Goal: Communication & Community: Answer question/provide support

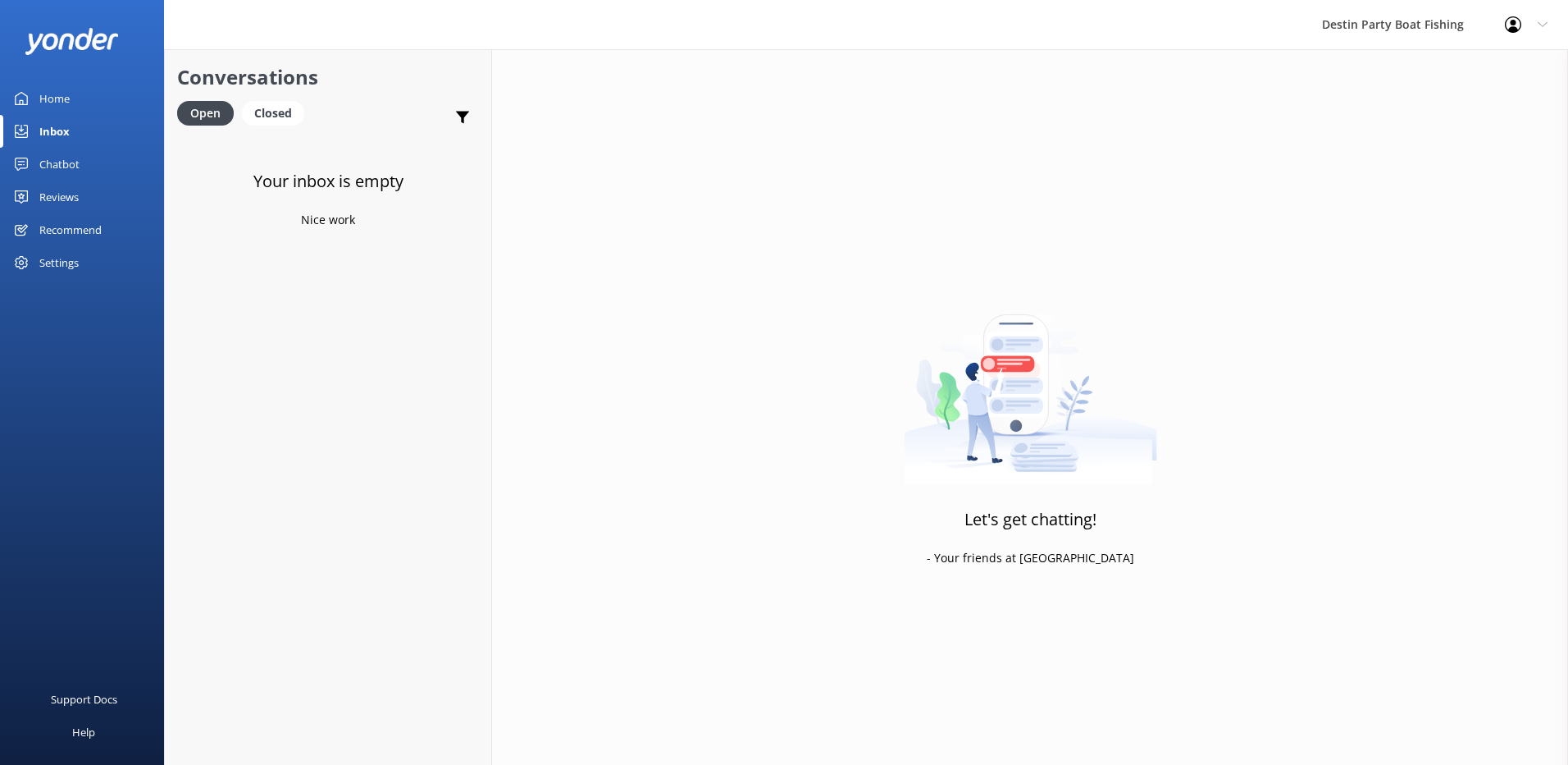
click at [68, 191] on div "Reviews" at bounding box center [59, 197] width 39 height 33
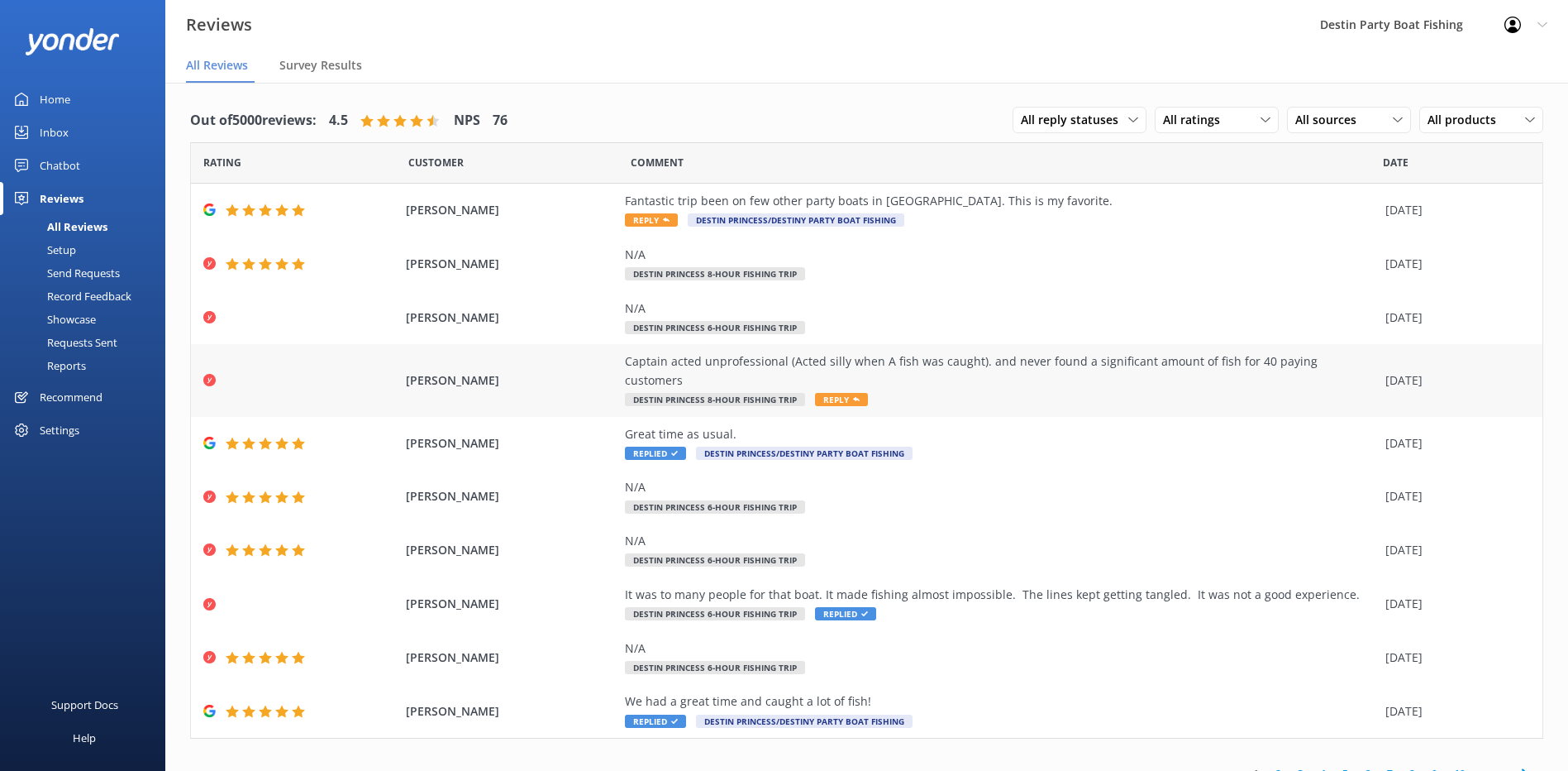
click at [834, 392] on span "Reply" at bounding box center [842, 398] width 53 height 13
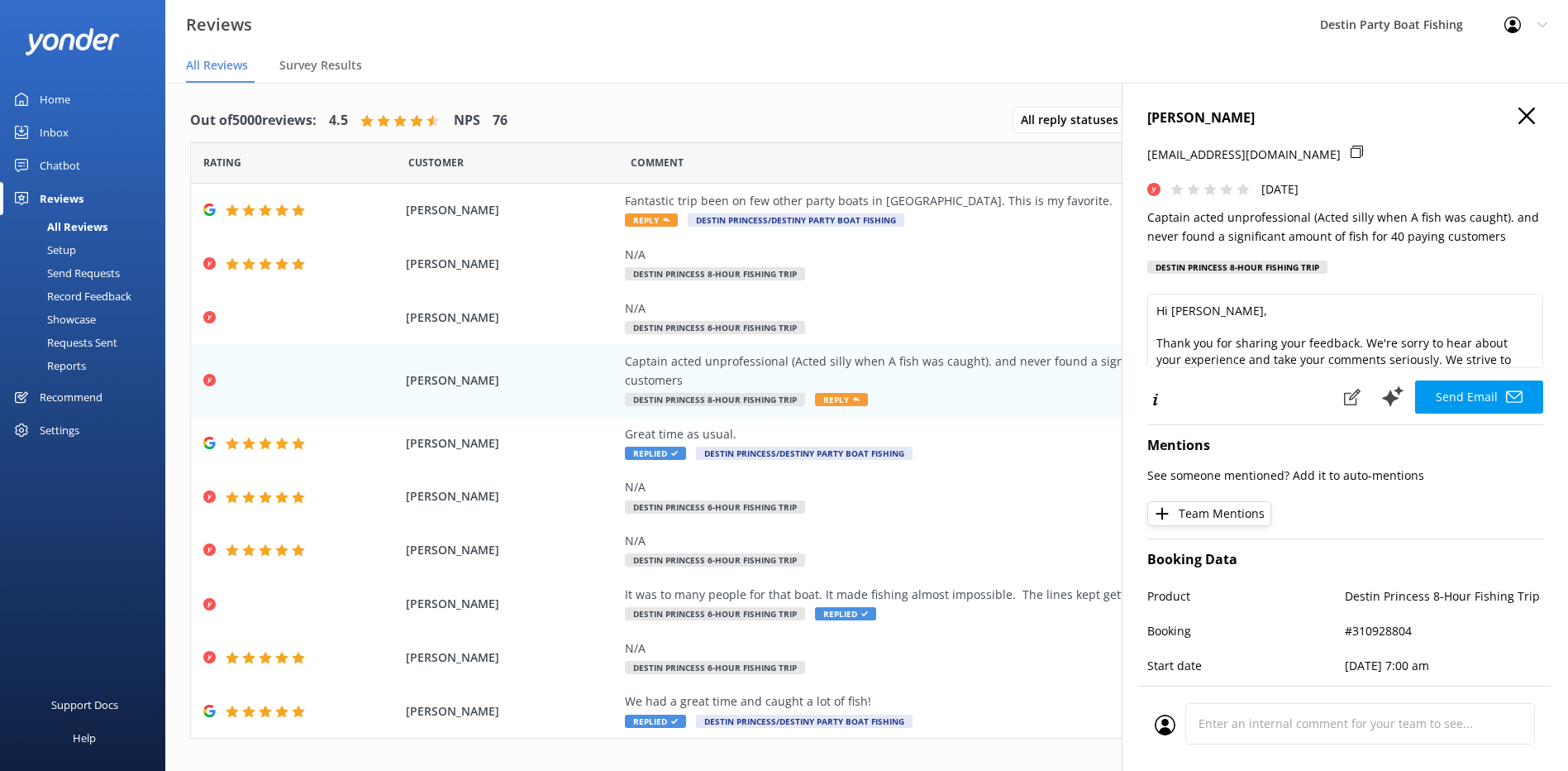
click at [1533, 361] on div "[PERSON_NAME] [EMAIL_ADDRESS][DOMAIN_NAME] [DATE] Captain acted unprofessional …" at bounding box center [1344, 468] width 446 height 771
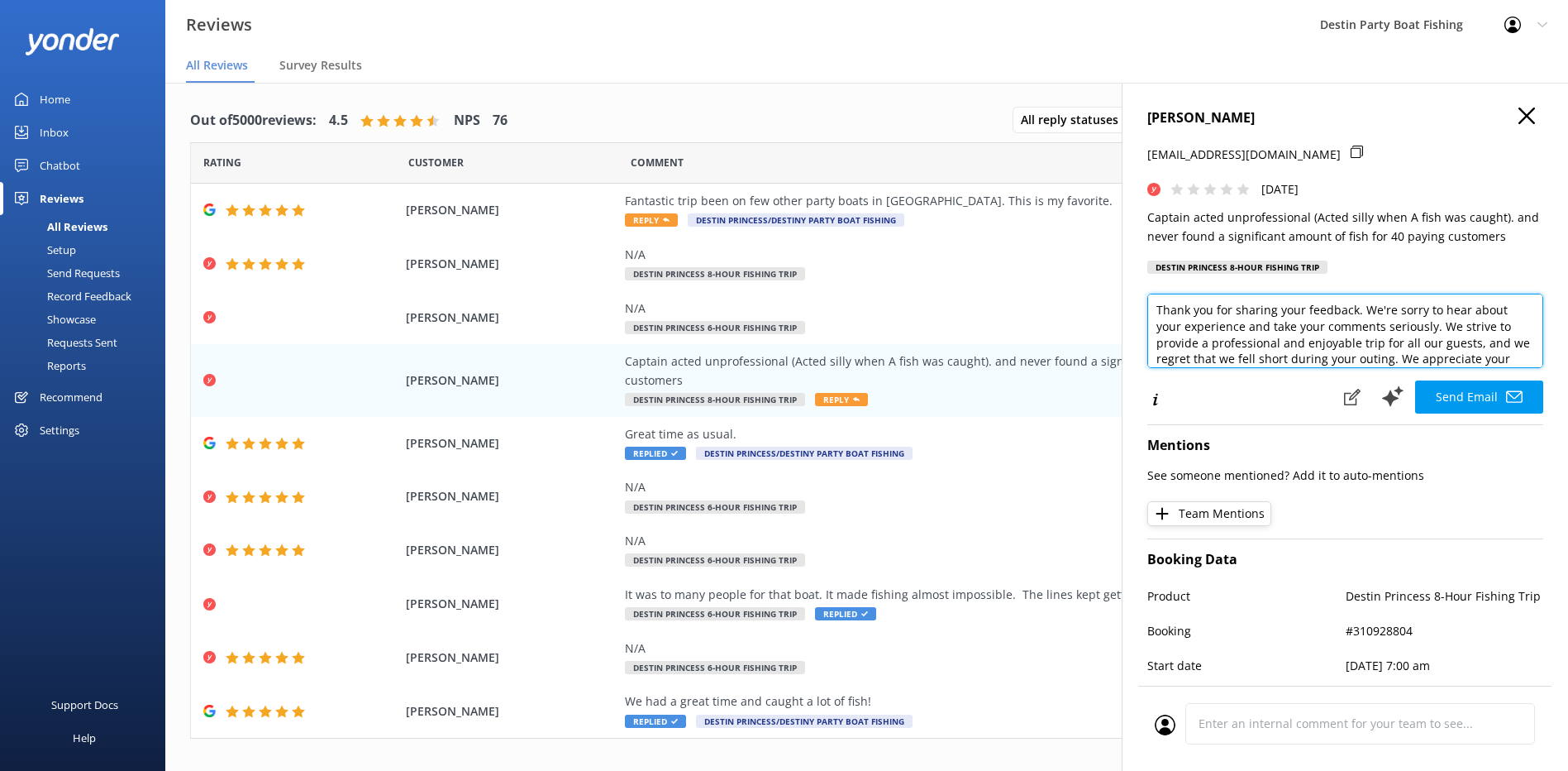
scroll to position [66, 0]
drag, startPoint x: 1478, startPoint y: 357, endPoint x: 1412, endPoint y: 325, distance: 73.3
click at [1412, 325] on textarea "Hi [PERSON_NAME], Thank you for sharing your feedback. We're sorry to hear abou…" at bounding box center [1345, 330] width 396 height 74
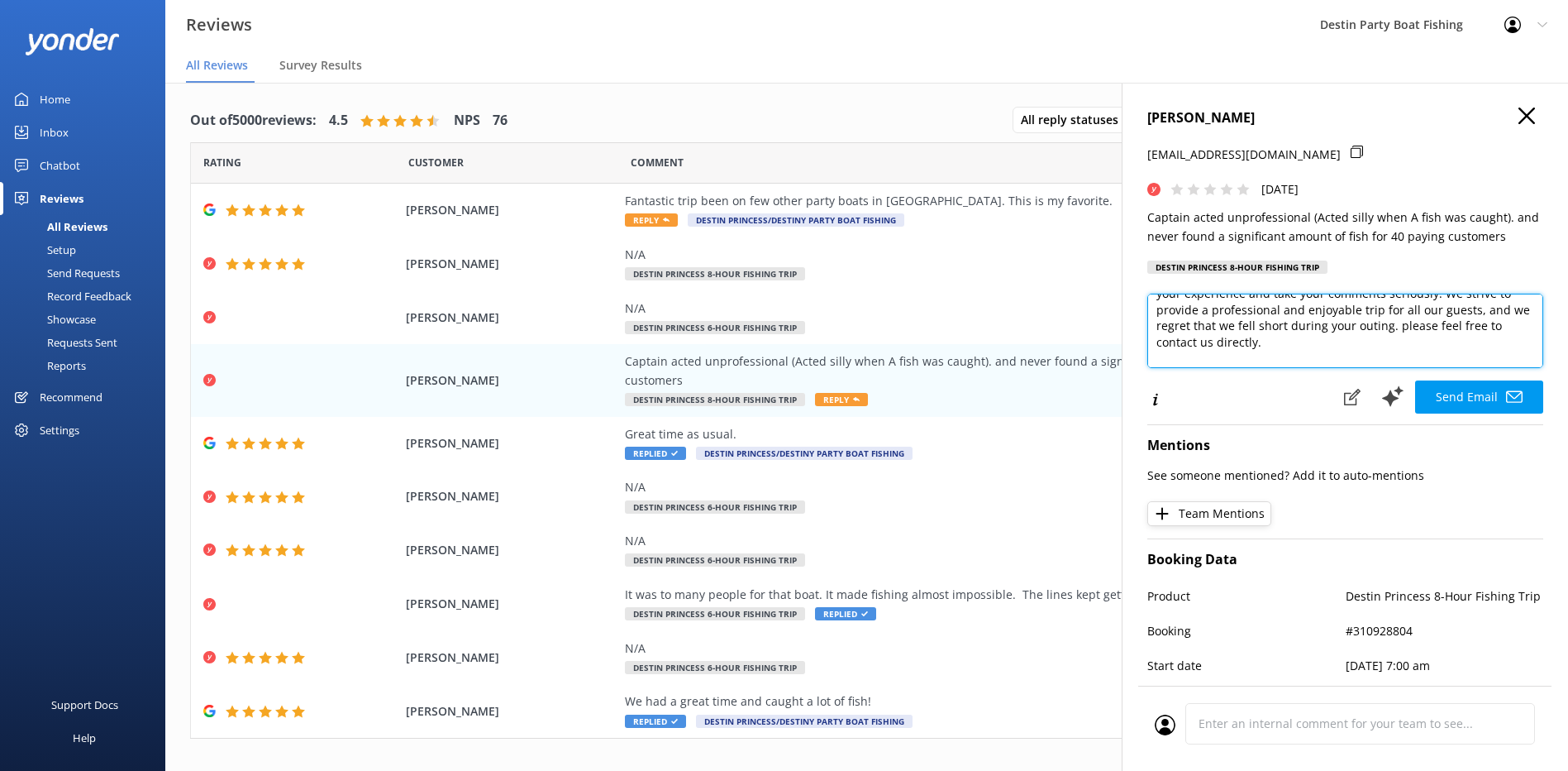
drag, startPoint x: 1262, startPoint y: 351, endPoint x: 1410, endPoint y: 326, distance: 150.1
click at [1410, 326] on textarea "Hi [PERSON_NAME], Thank you for sharing your feedback. We're sorry to hear abou…" at bounding box center [1345, 330] width 396 height 74
type textarea "Hi [PERSON_NAME], Thank you for sharing your feedback. We're sorry to hear abou…"
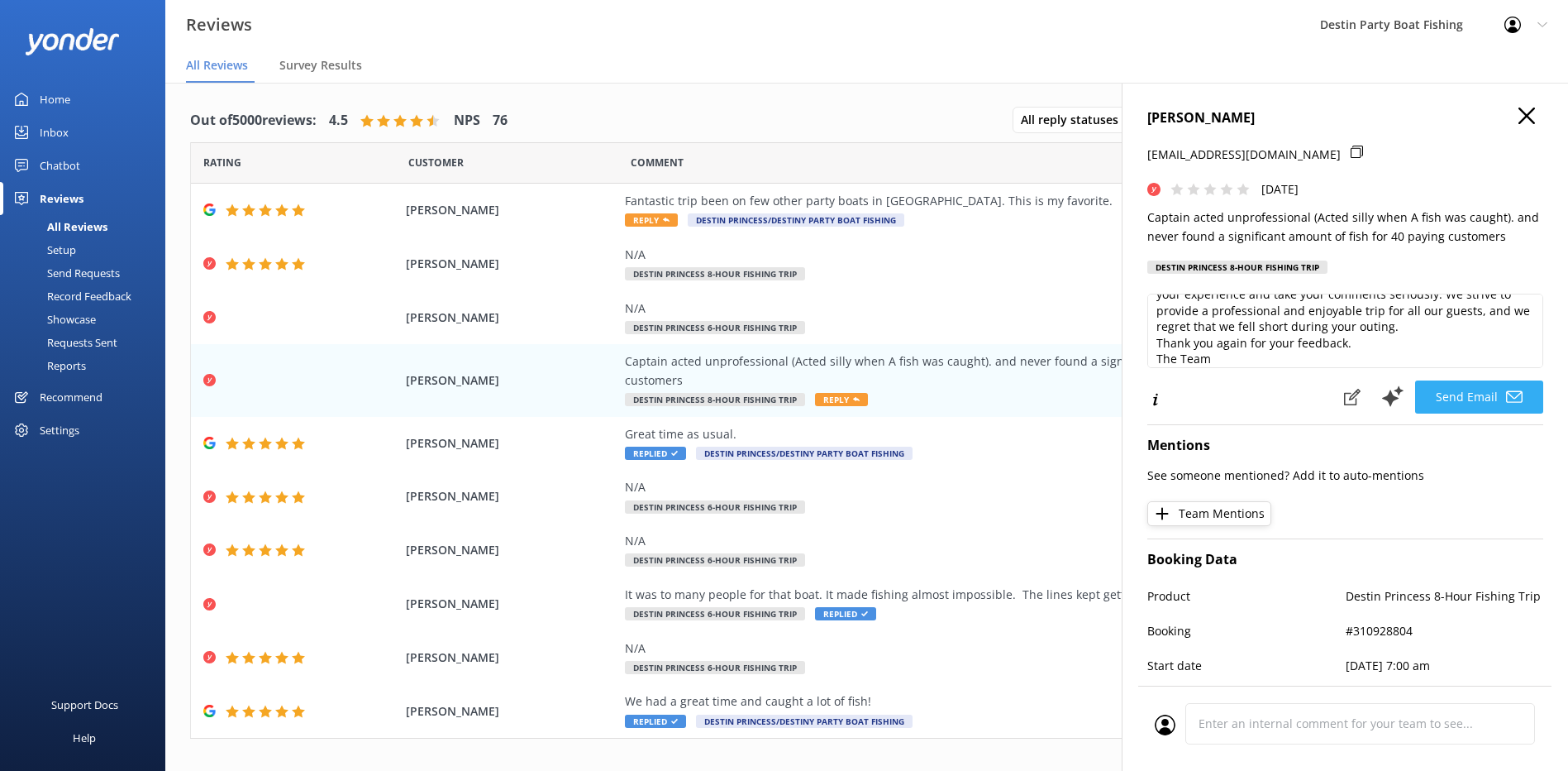
click at [1491, 404] on button "Send Email" at bounding box center [1479, 397] width 128 height 34
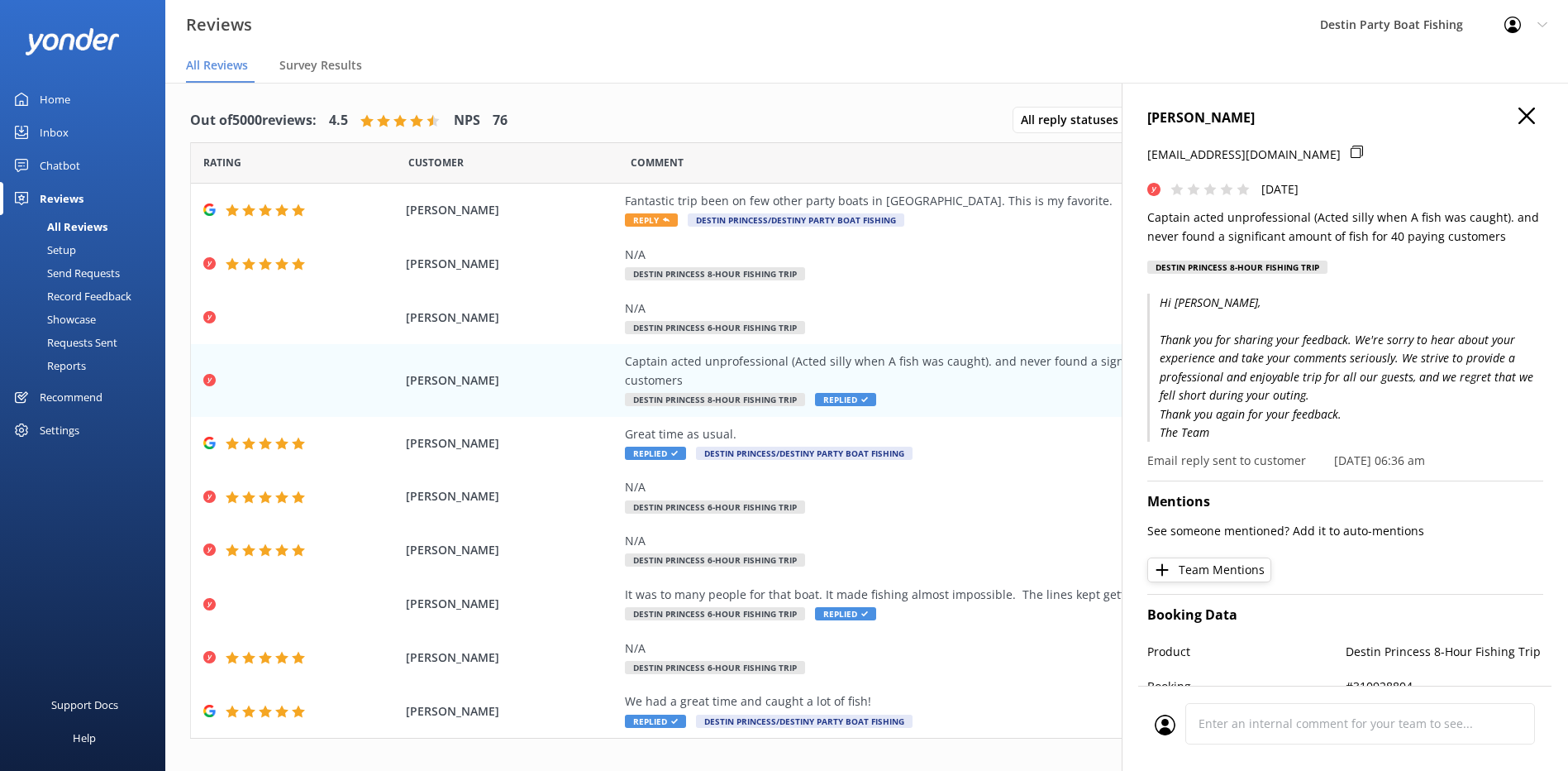
click at [1518, 119] on icon "button" at bounding box center [1526, 115] width 17 height 17
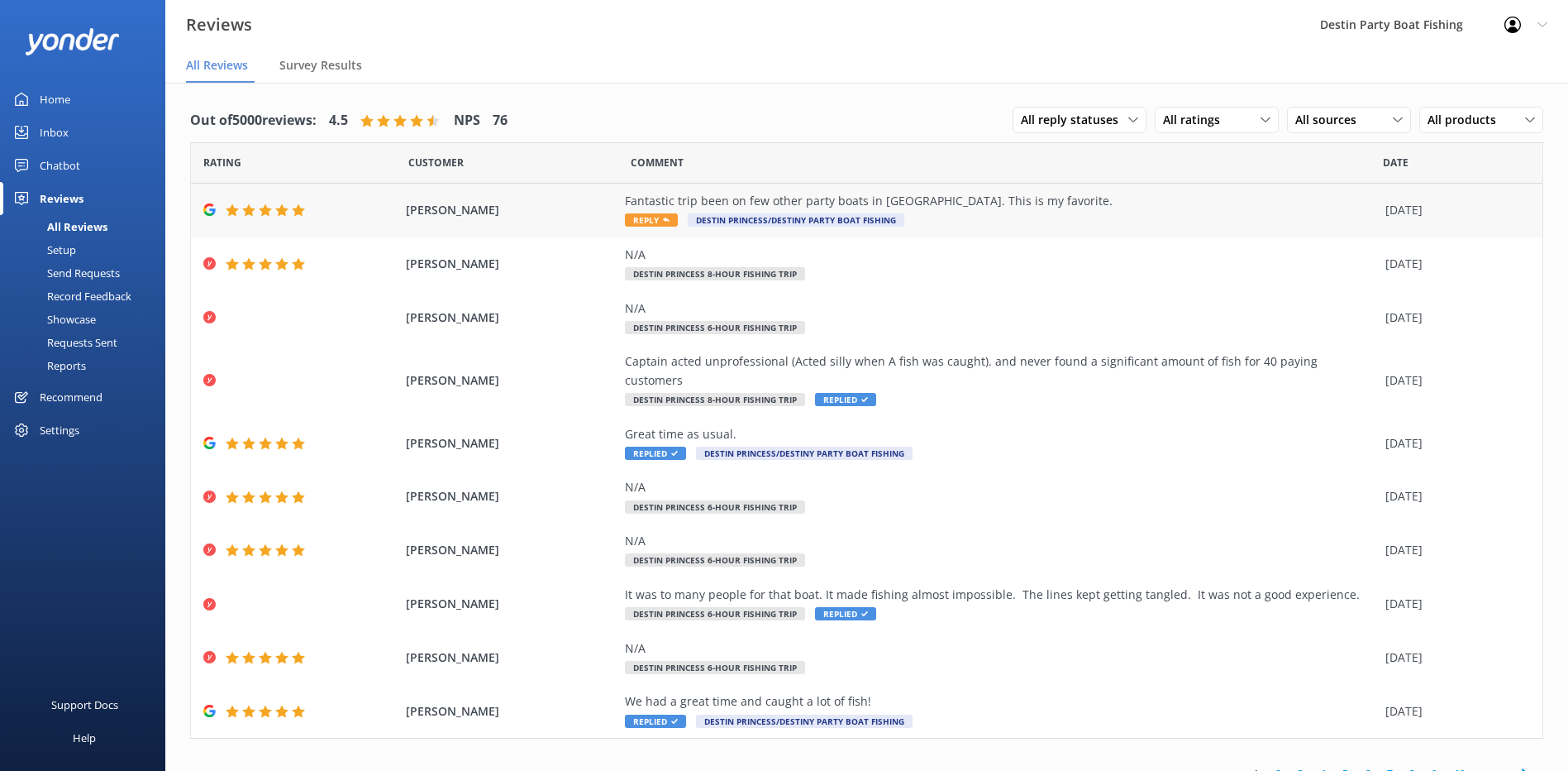
click at [643, 224] on span "Reply" at bounding box center [651, 219] width 53 height 13
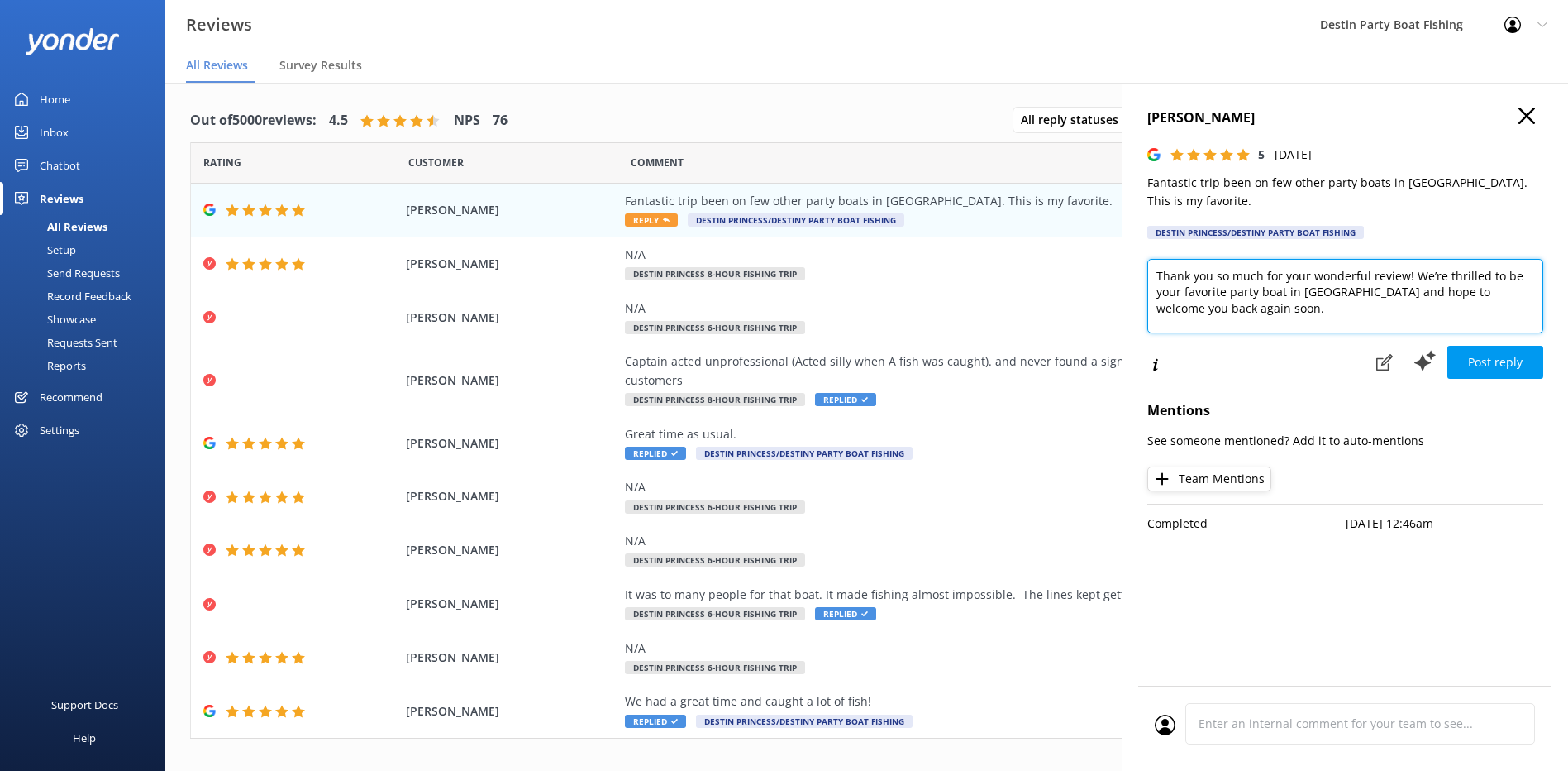
click at [1162, 258] on textarea "Thank you so much for your wonderful review! We’re thrilled to be your favorite…" at bounding box center [1345, 295] width 396 height 74
click at [1156, 258] on textarea "Thank you so much for your wonderful review! We’re thrilled to be your favorite…" at bounding box center [1345, 295] width 396 height 74
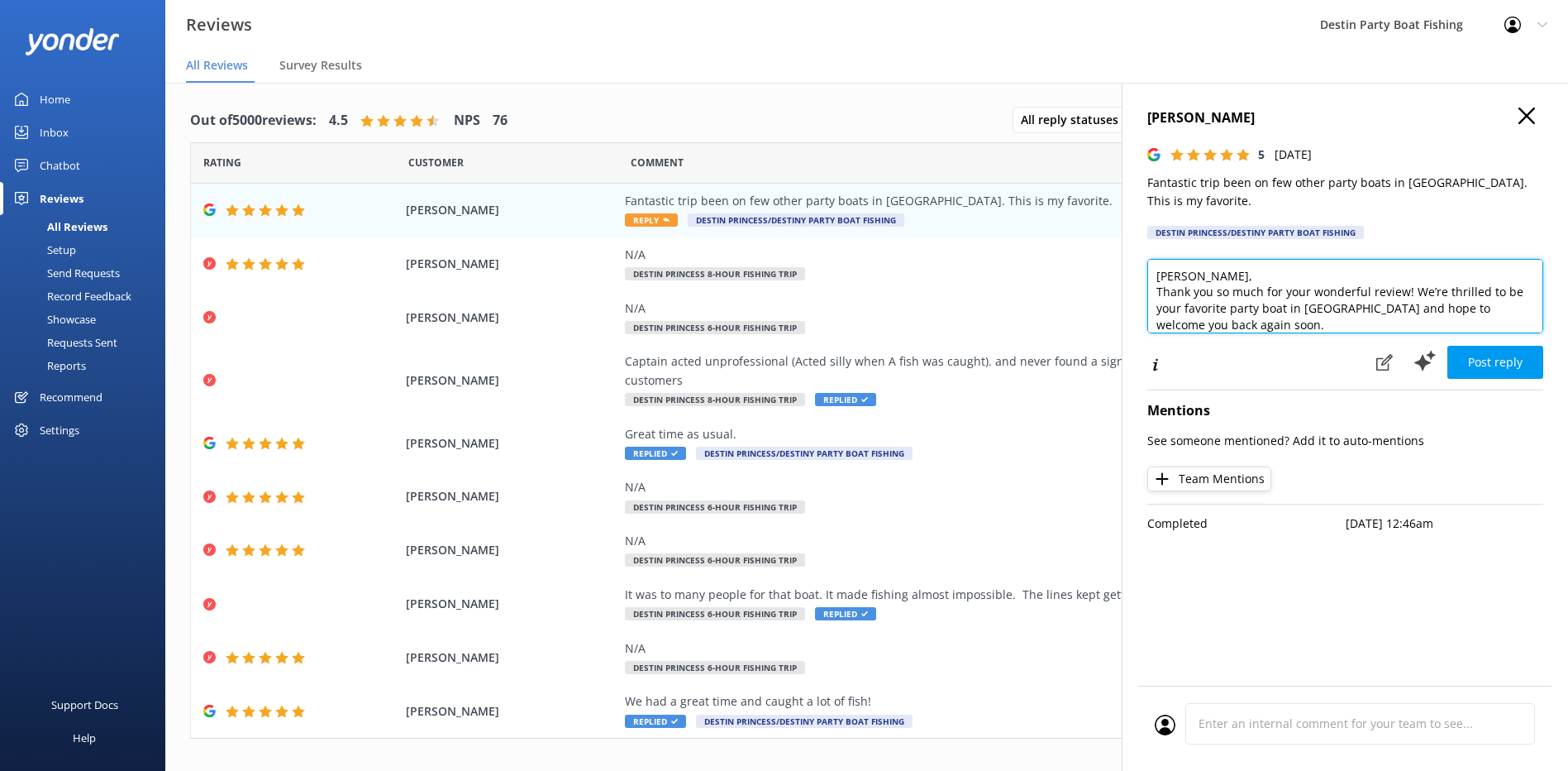
scroll to position [8, 0]
click at [1296, 299] on textarea "[PERSON_NAME], Thank you so much for your wonderful review! We’re thrilled to b…" at bounding box center [1345, 295] width 396 height 74
type textarea "[PERSON_NAME], Thank you so much for your wonderful review! We’re thrilled to b…"
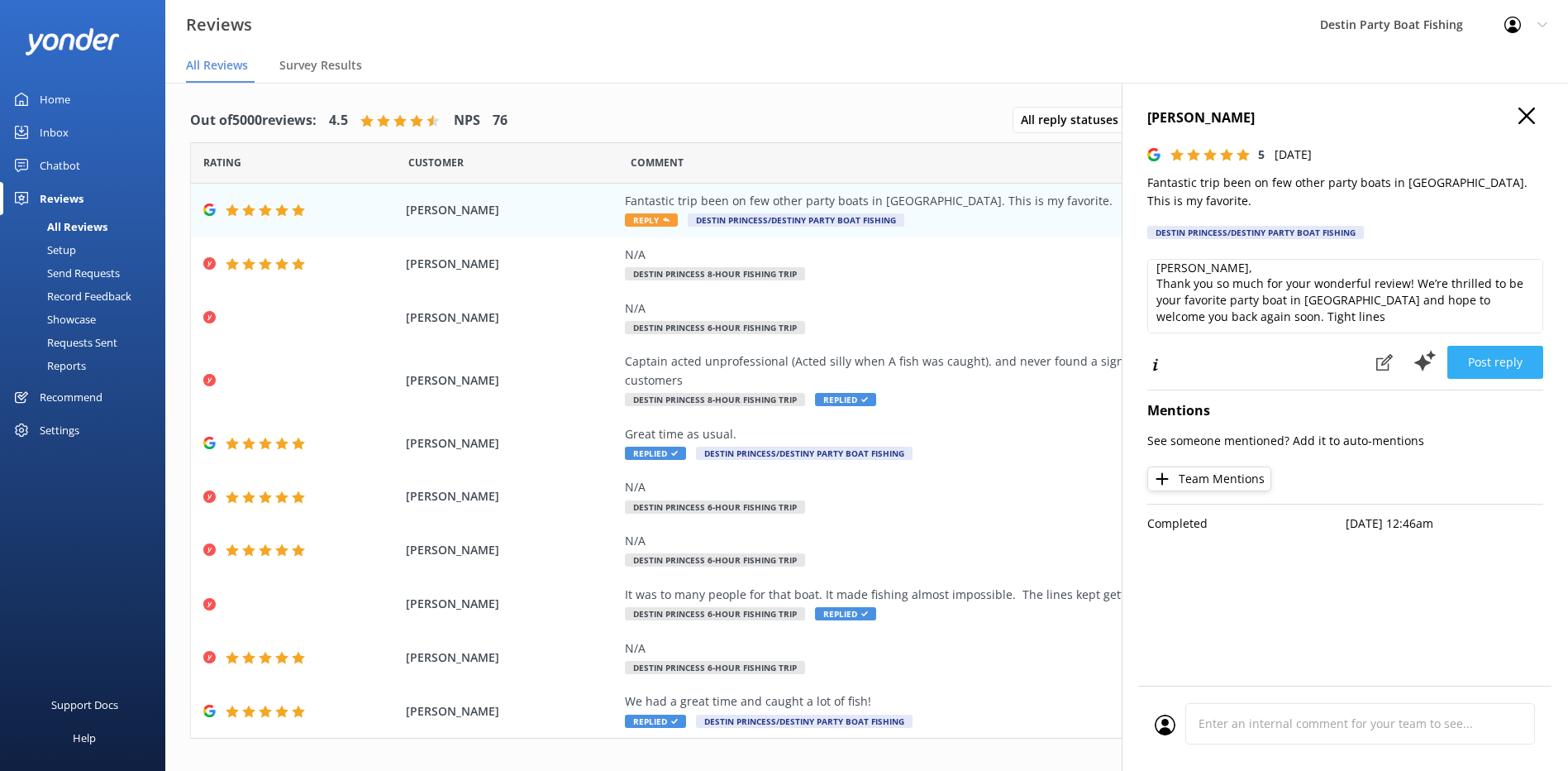
click at [1499, 354] on button "Post reply" at bounding box center [1494, 363] width 96 height 34
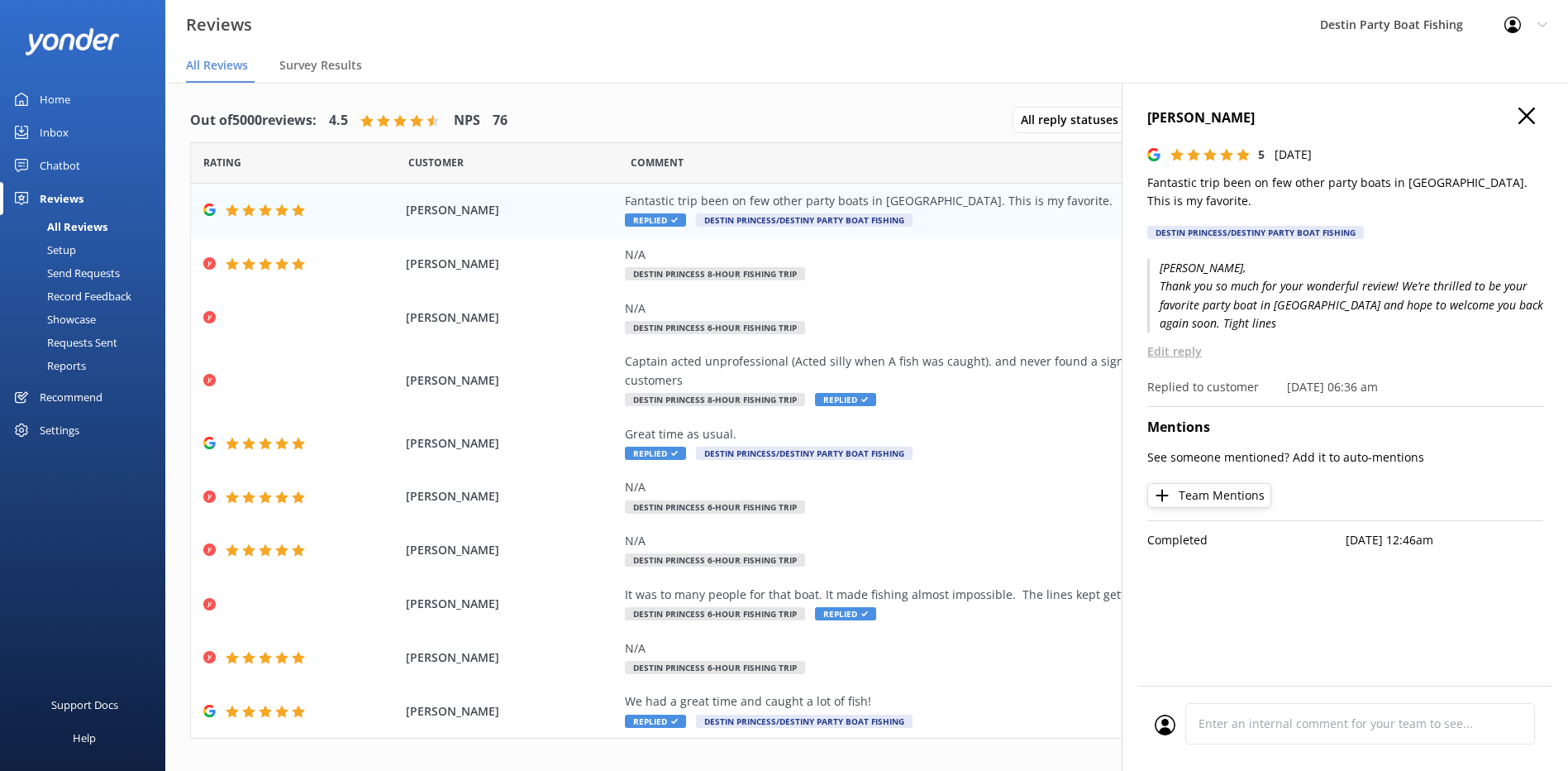
click at [1528, 111] on icon "button" at bounding box center [1526, 115] width 17 height 17
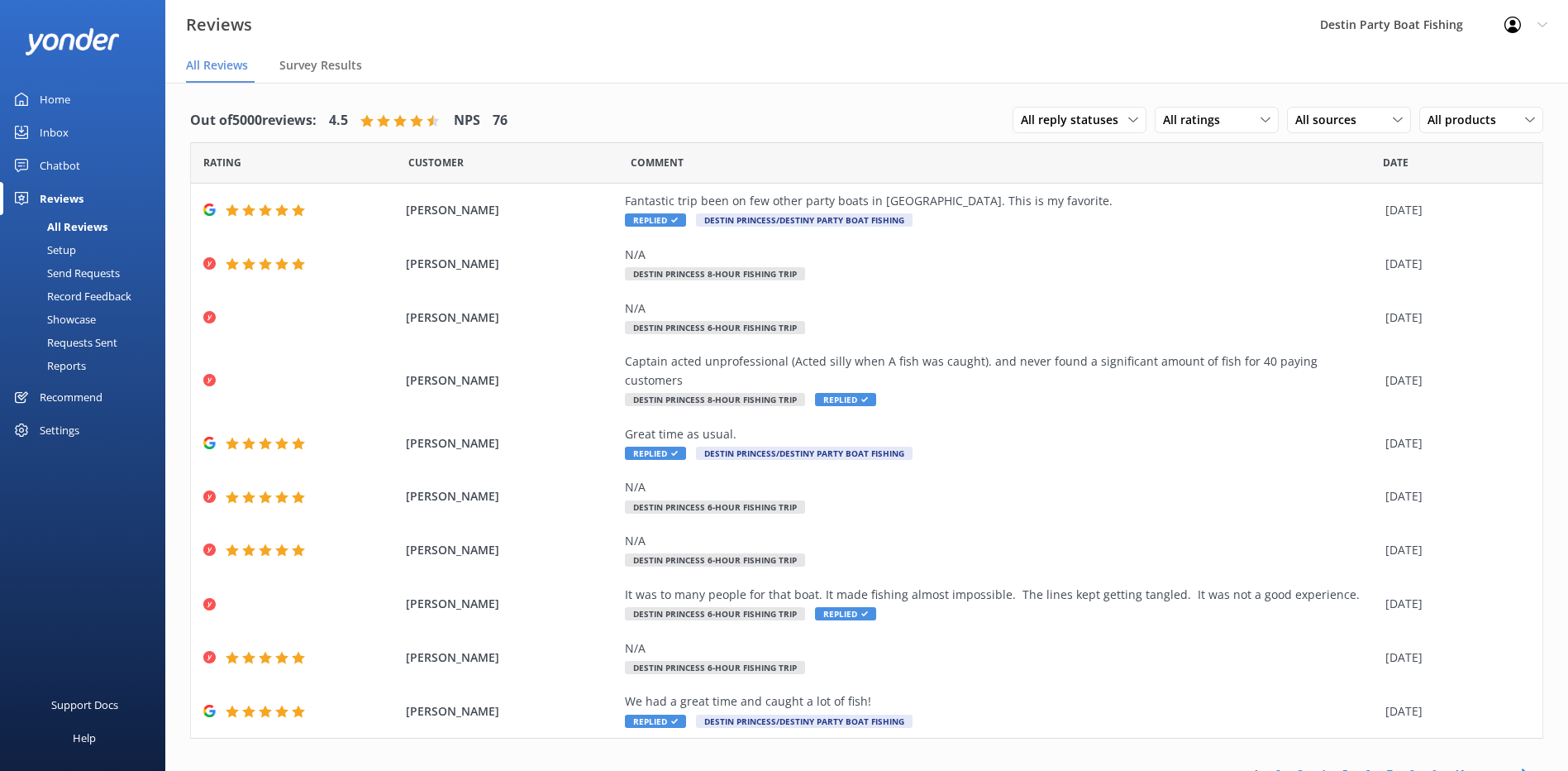
click at [45, 131] on div "Inbox" at bounding box center [53, 132] width 29 height 34
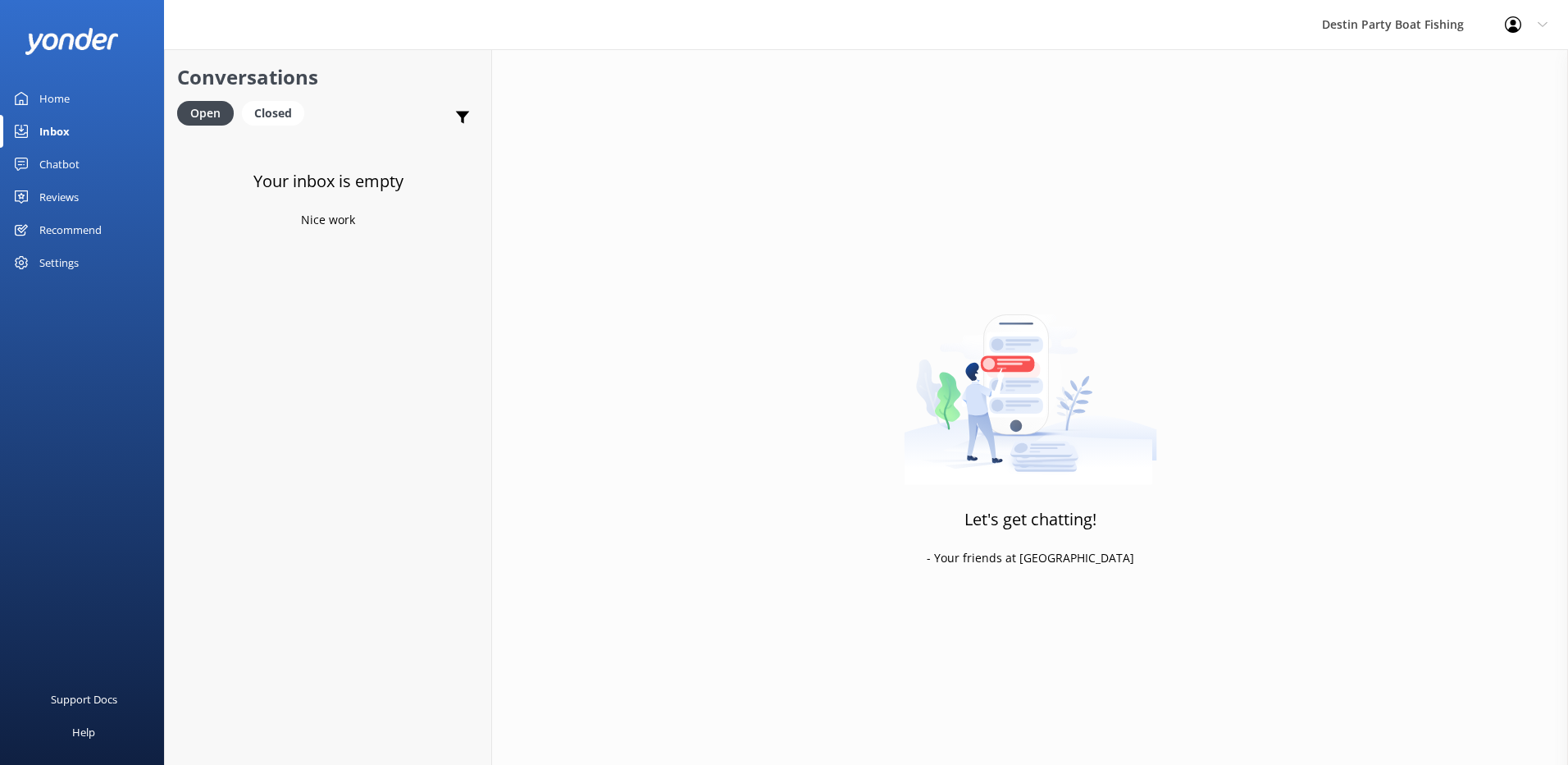
click at [62, 184] on div "Reviews" at bounding box center [59, 197] width 39 height 33
